Goal: Find specific page/section: Find specific page/section

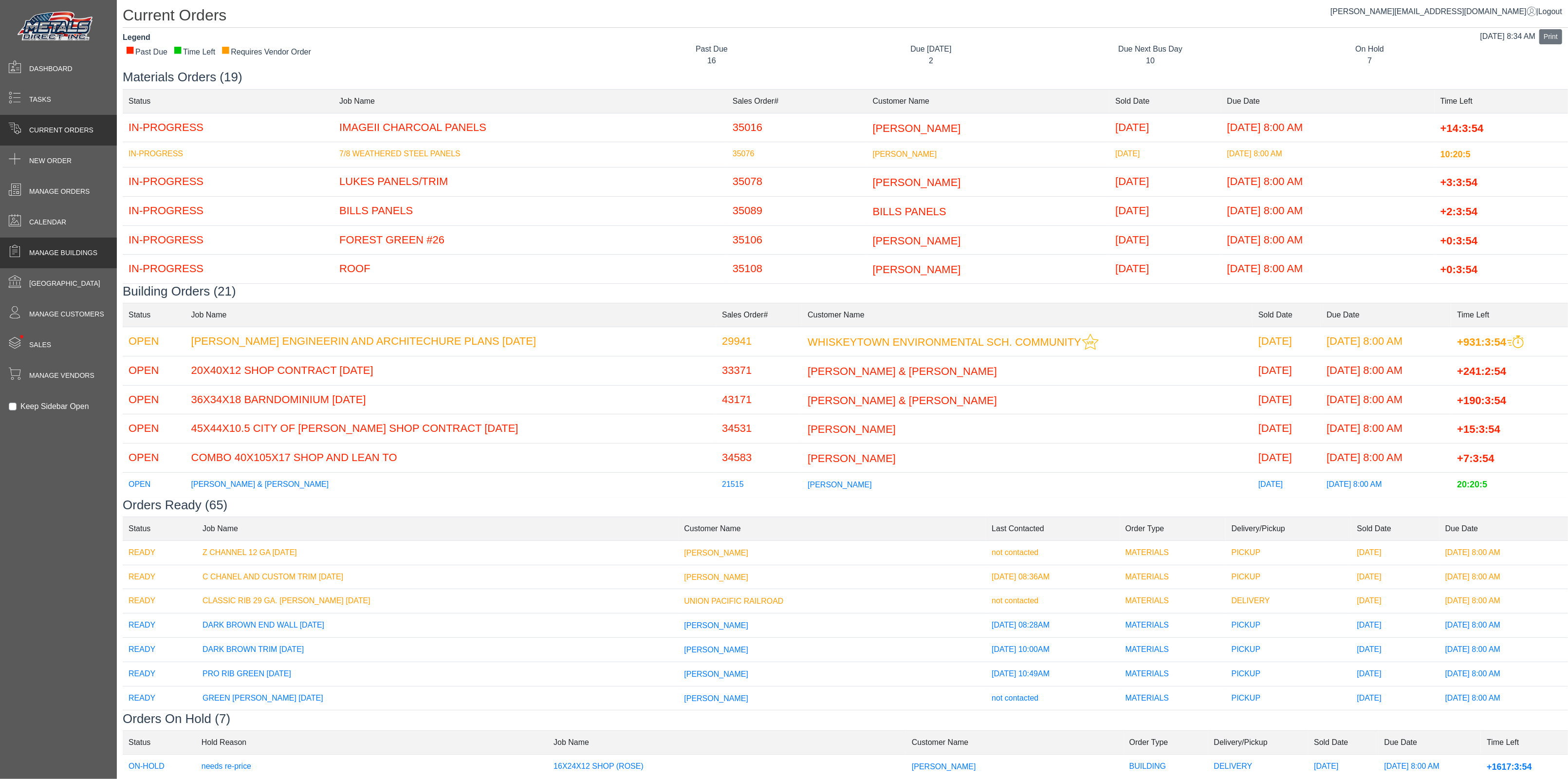
click at [60, 251] on span "Manage Buildings" at bounding box center [63, 253] width 68 height 11
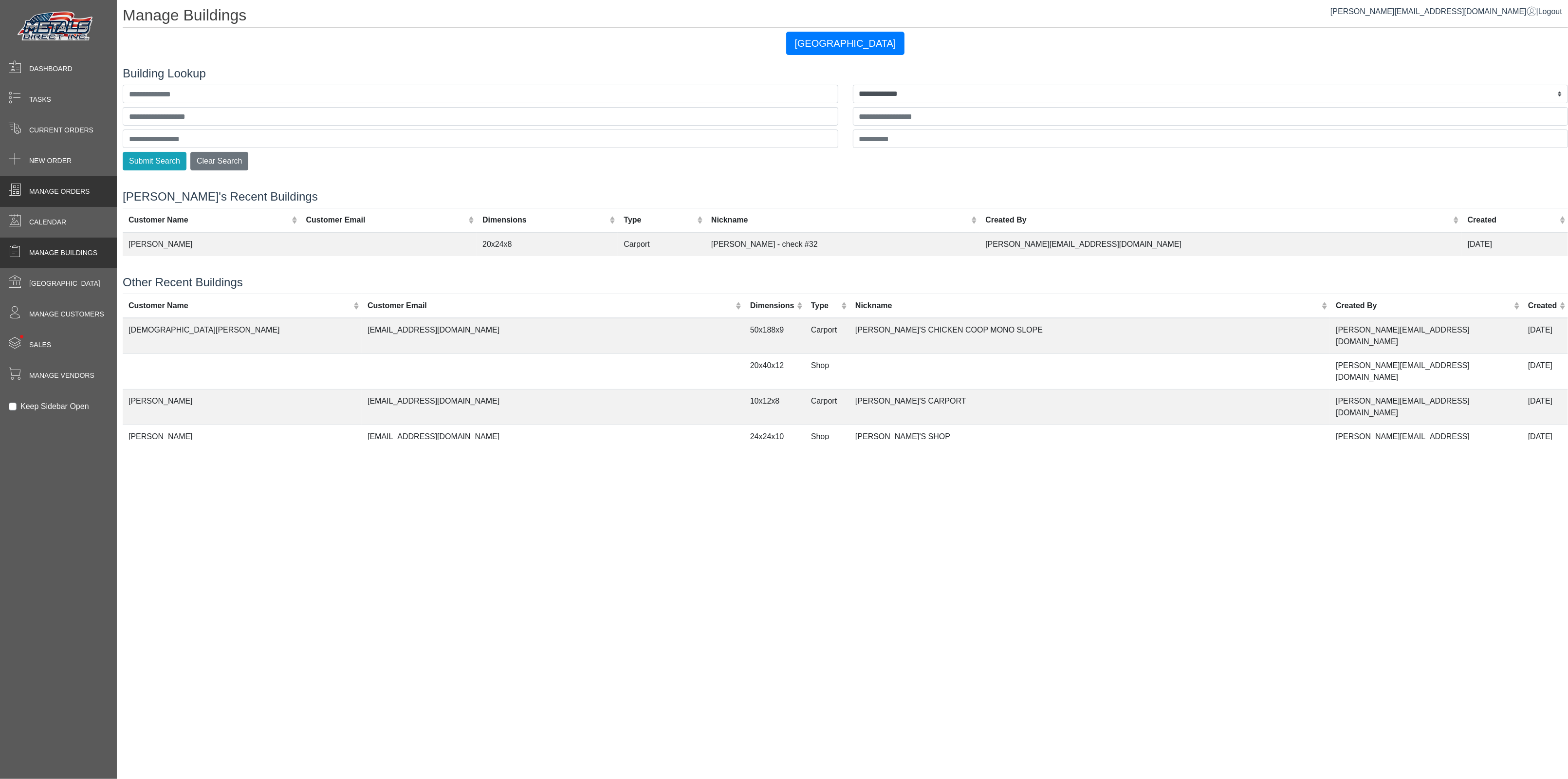
click at [55, 185] on div "Manage Orders" at bounding box center [58, 192] width 117 height 31
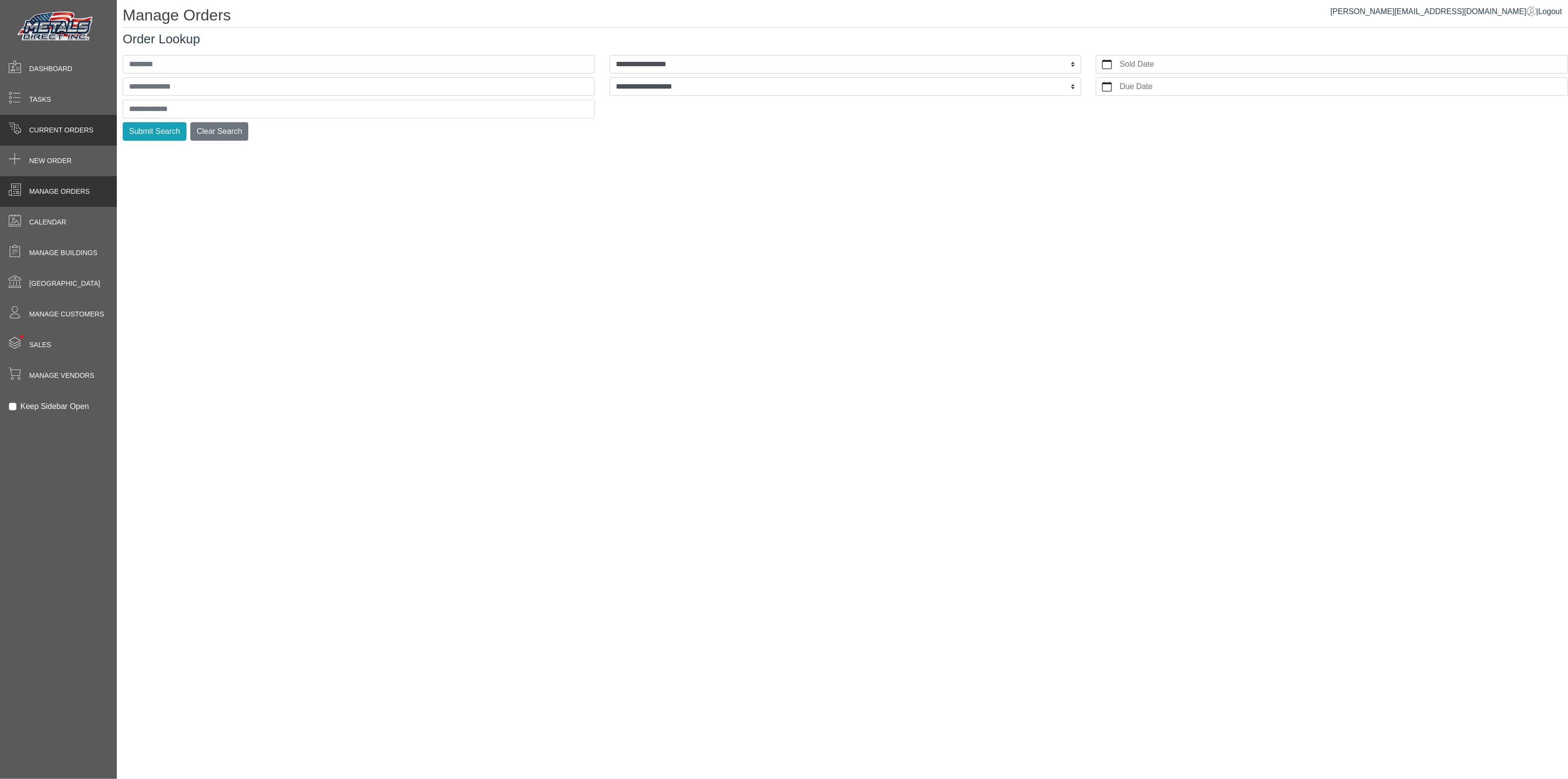
click at [55, 131] on span "Current Orders" at bounding box center [62, 130] width 65 height 11
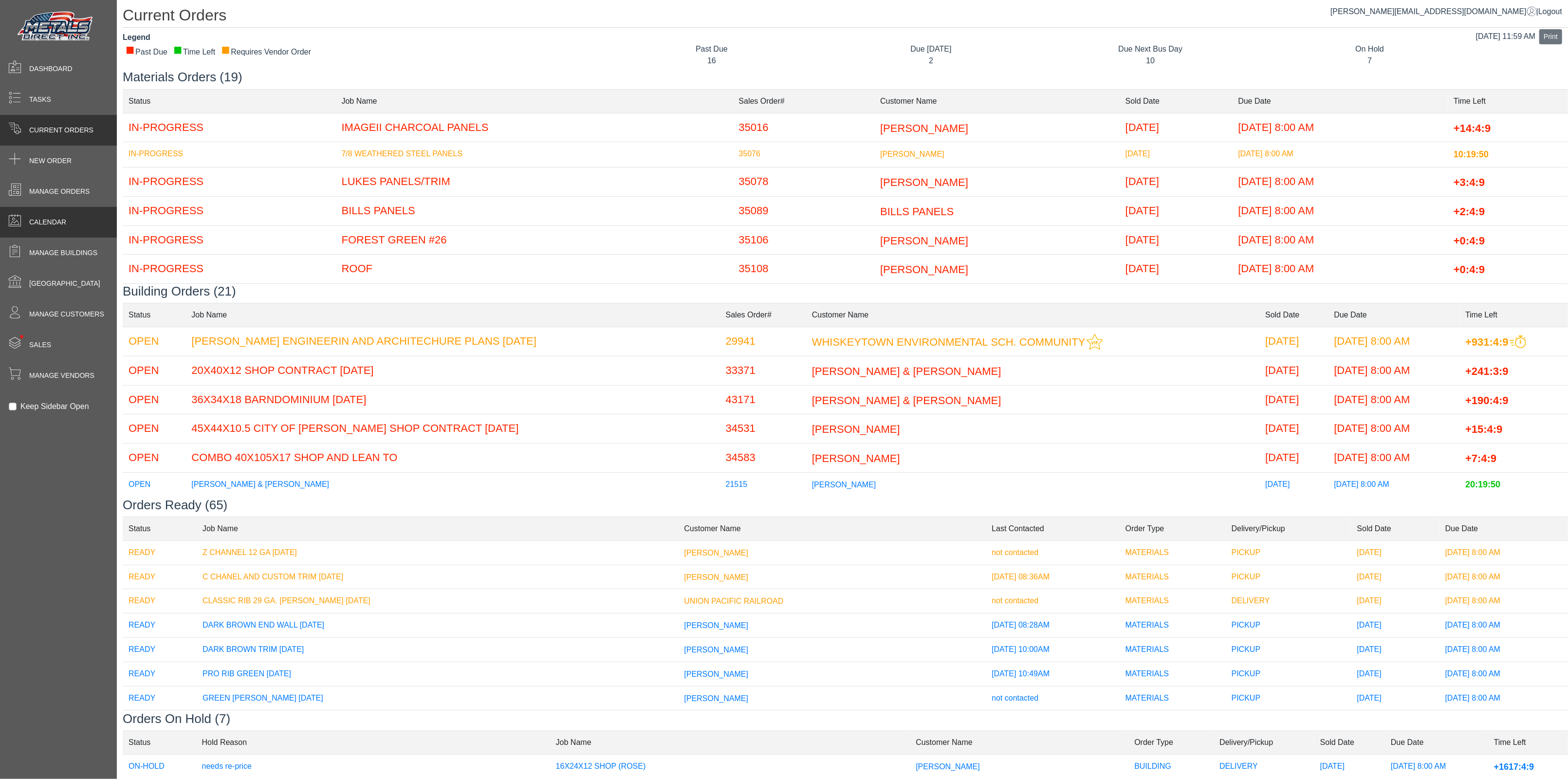
click at [51, 228] on div "Calendar" at bounding box center [58, 222] width 117 height 31
